Goal: Book appointment/travel/reservation

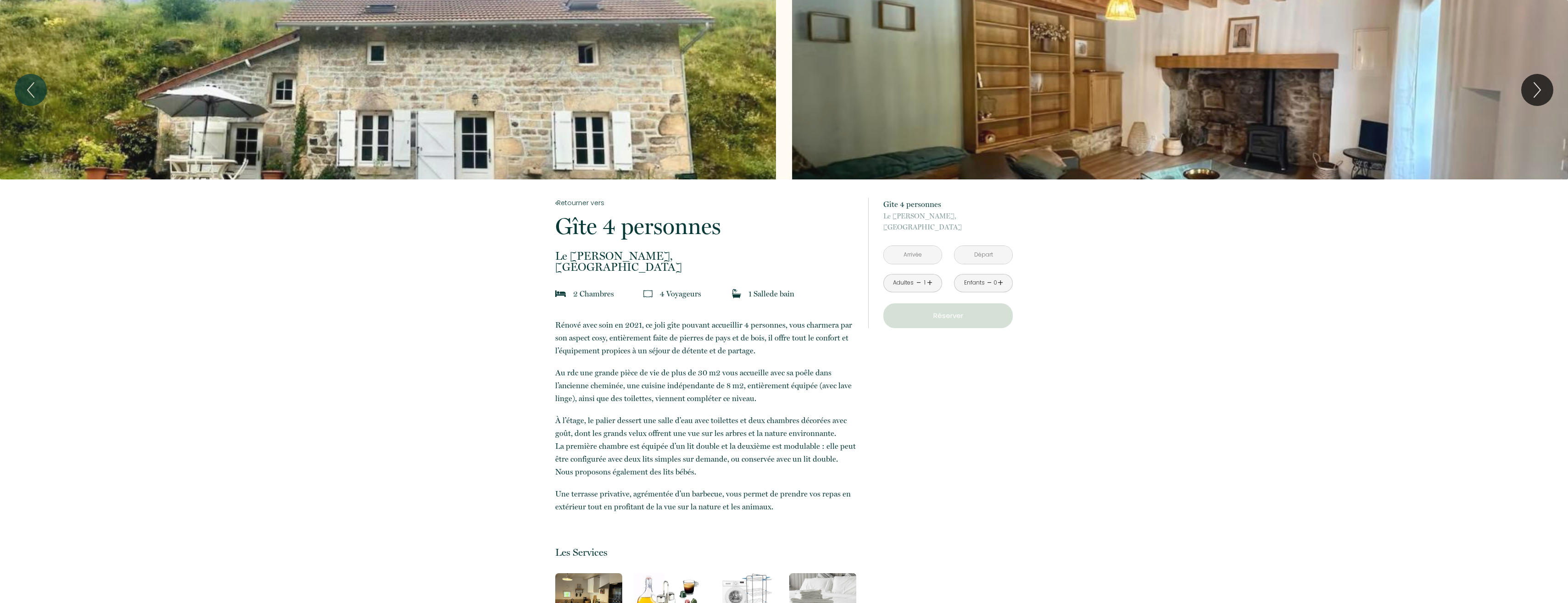
click at [917, 261] on input "text" at bounding box center [913, 254] width 58 height 18
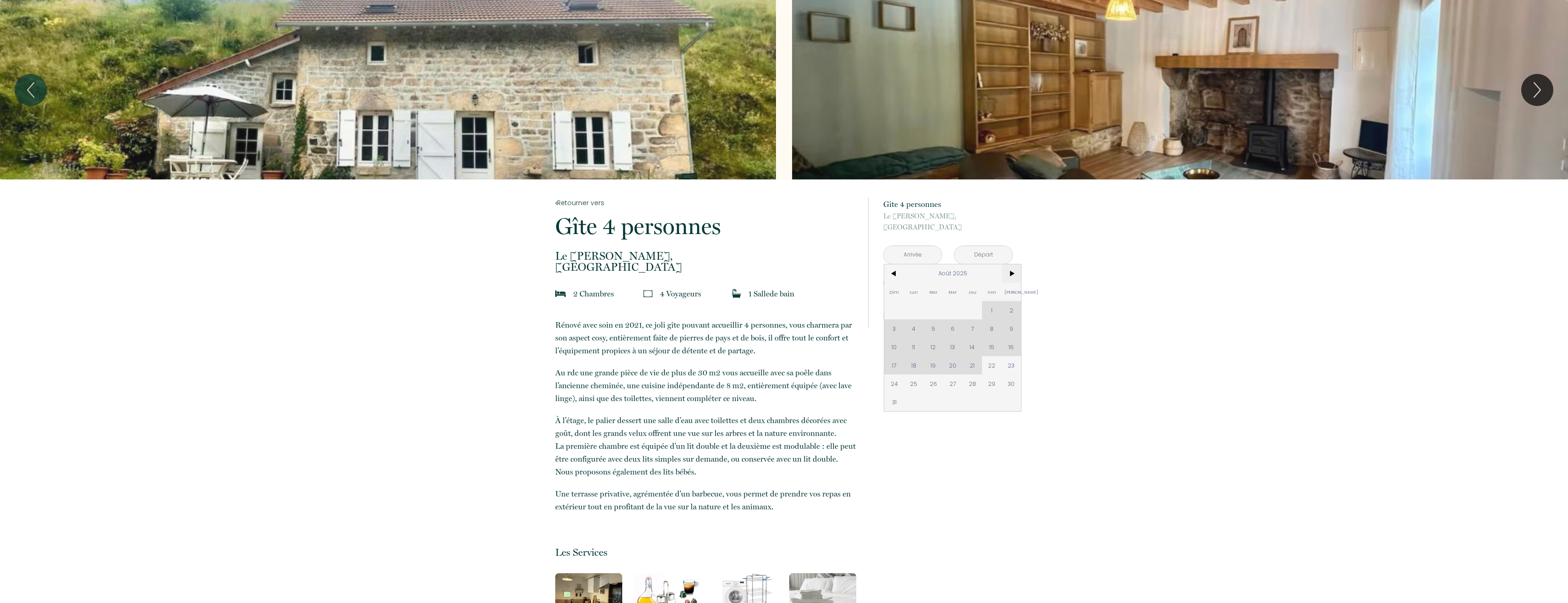
click at [1013, 272] on span ">" at bounding box center [1011, 274] width 20 height 19
click at [931, 346] on span "11" at bounding box center [933, 347] width 20 height 19
type input "[DATE]"
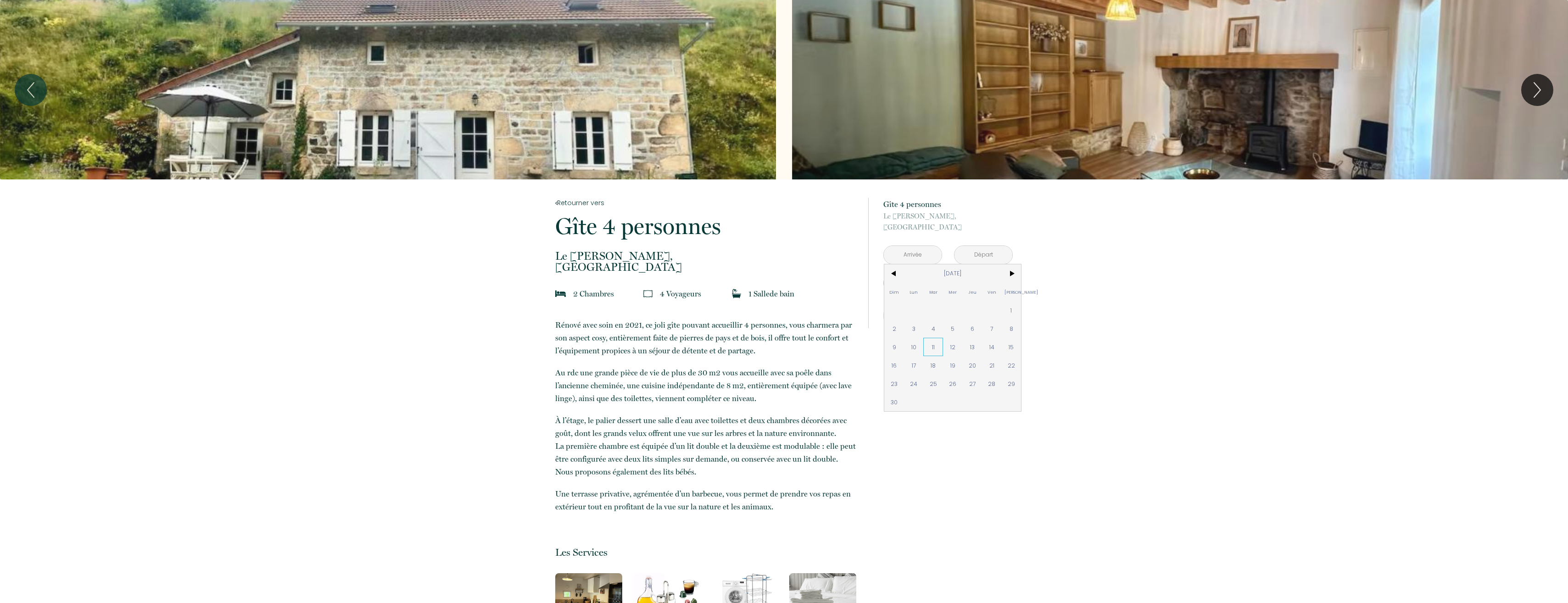
type input "[DATE]"
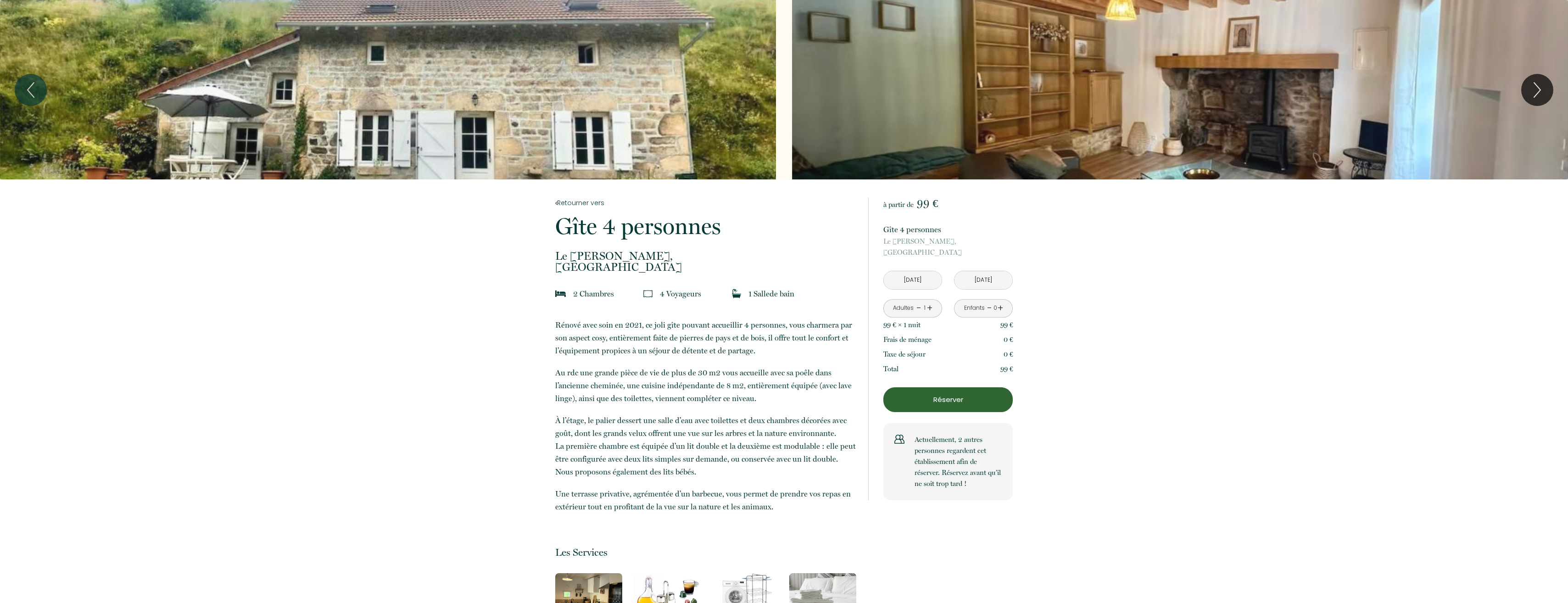
click at [920, 280] on input "[DATE]" at bounding box center [913, 279] width 58 height 18
click at [997, 231] on p "Gîte 4 personnes" at bounding box center [948, 230] width 129 height 13
